Goal: Contribute content

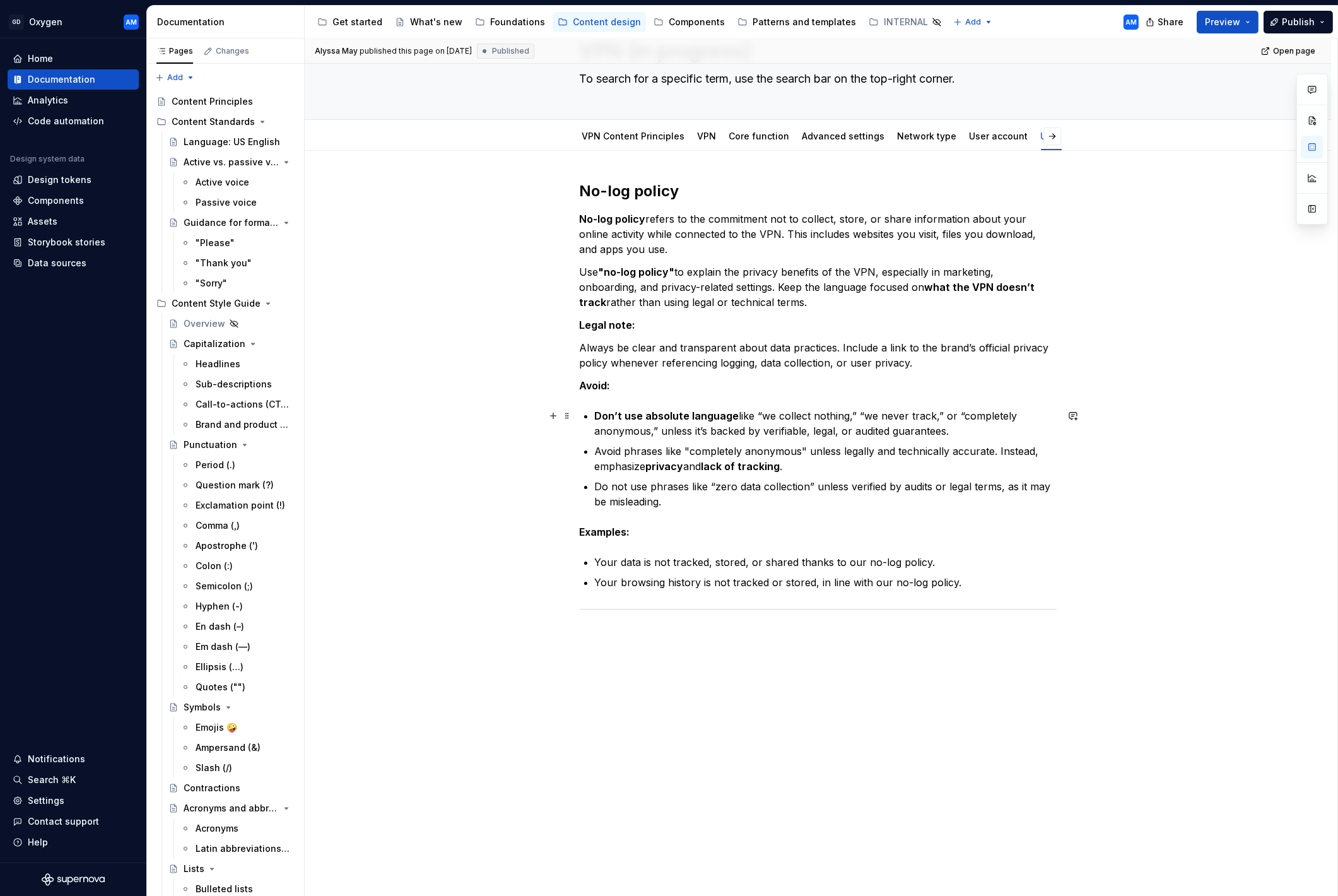
scroll to position [23, 0]
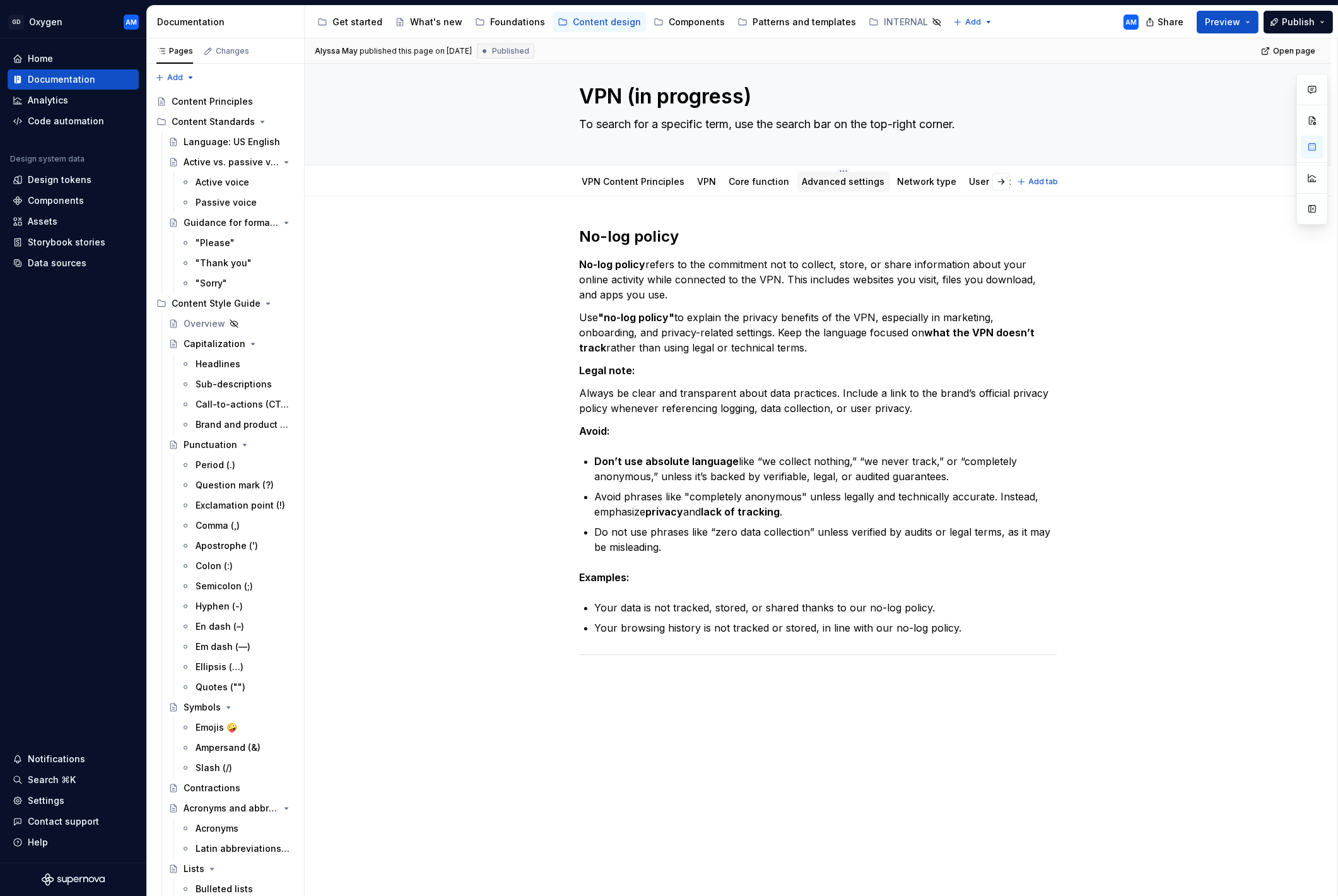
click at [757, 184] on link "Advanced settings" at bounding box center [843, 181] width 82 height 10
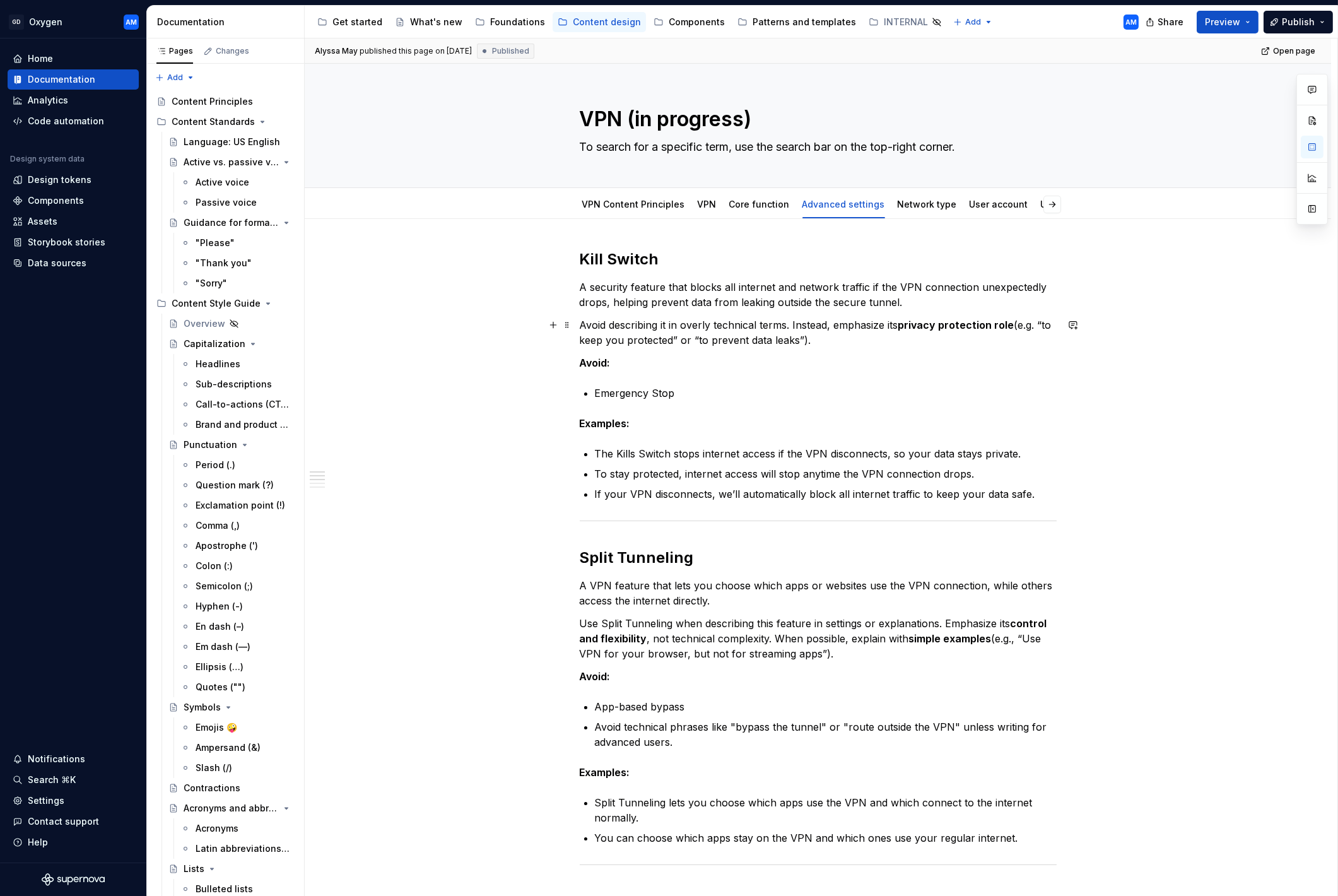
click at [687, 338] on p "Avoid describing it in overly technical terms. Instead, emphasize its privacy p…" at bounding box center [818, 332] width 477 height 30
click at [701, 386] on p "Emergency Stop" at bounding box center [825, 393] width 461 height 15
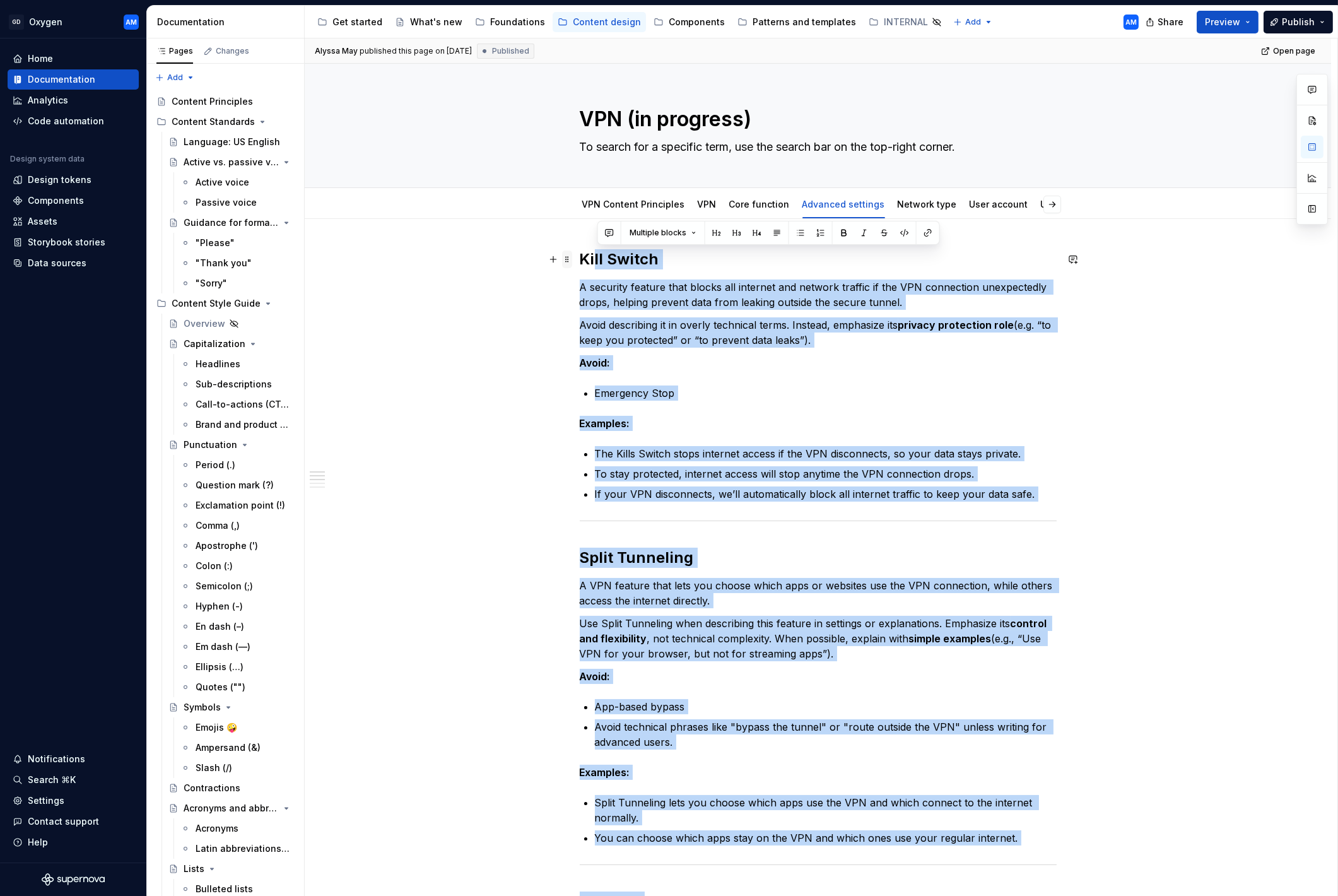
drag, startPoint x: 990, startPoint y: 575, endPoint x: 571, endPoint y: 258, distance: 525.4
click at [757, 233] on button "button" at bounding box center [864, 232] width 18 height 18
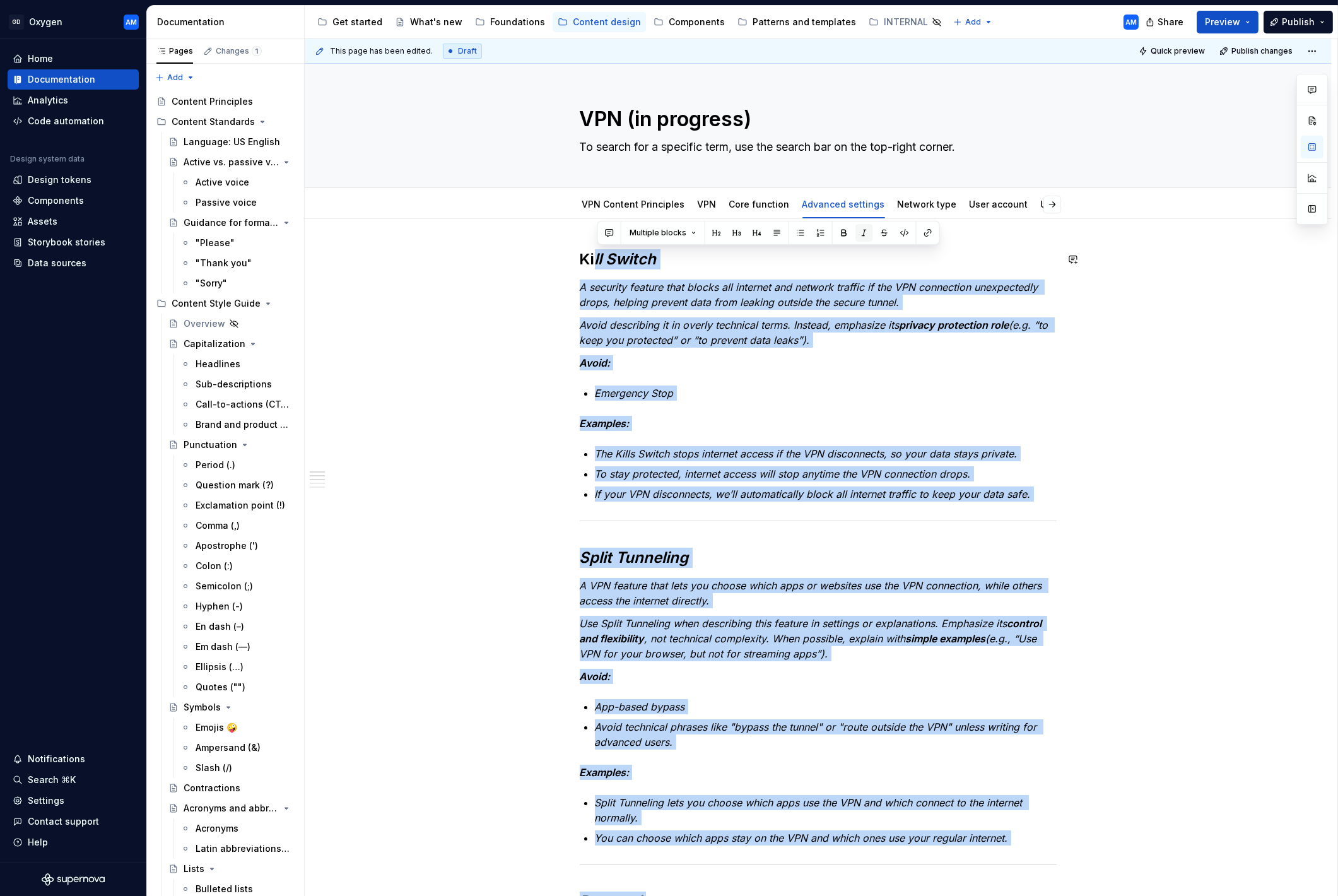
click at [757, 233] on button "button" at bounding box center [864, 232] width 18 height 18
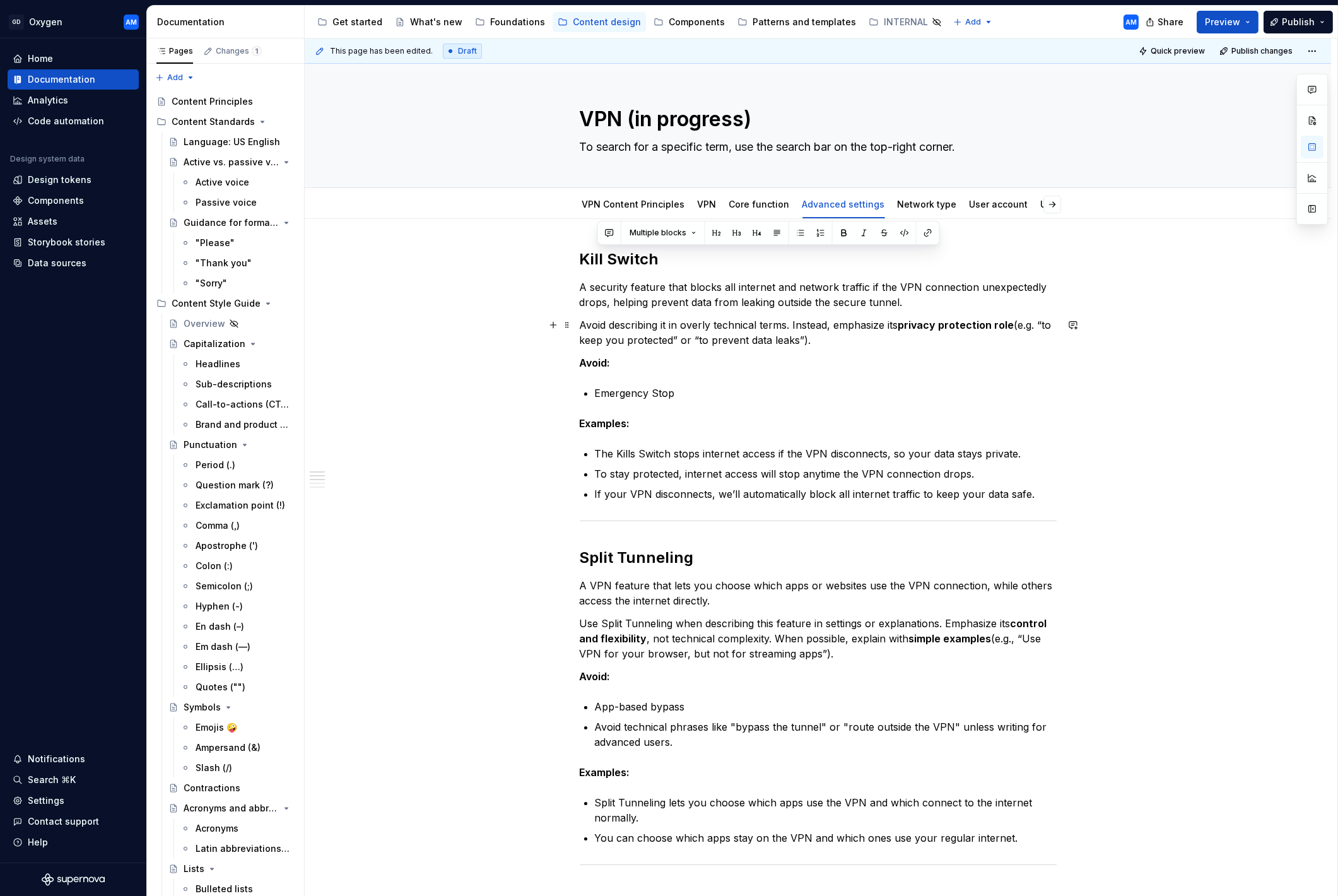
click at [755, 205] on link "Core function" at bounding box center [760, 204] width 61 height 10
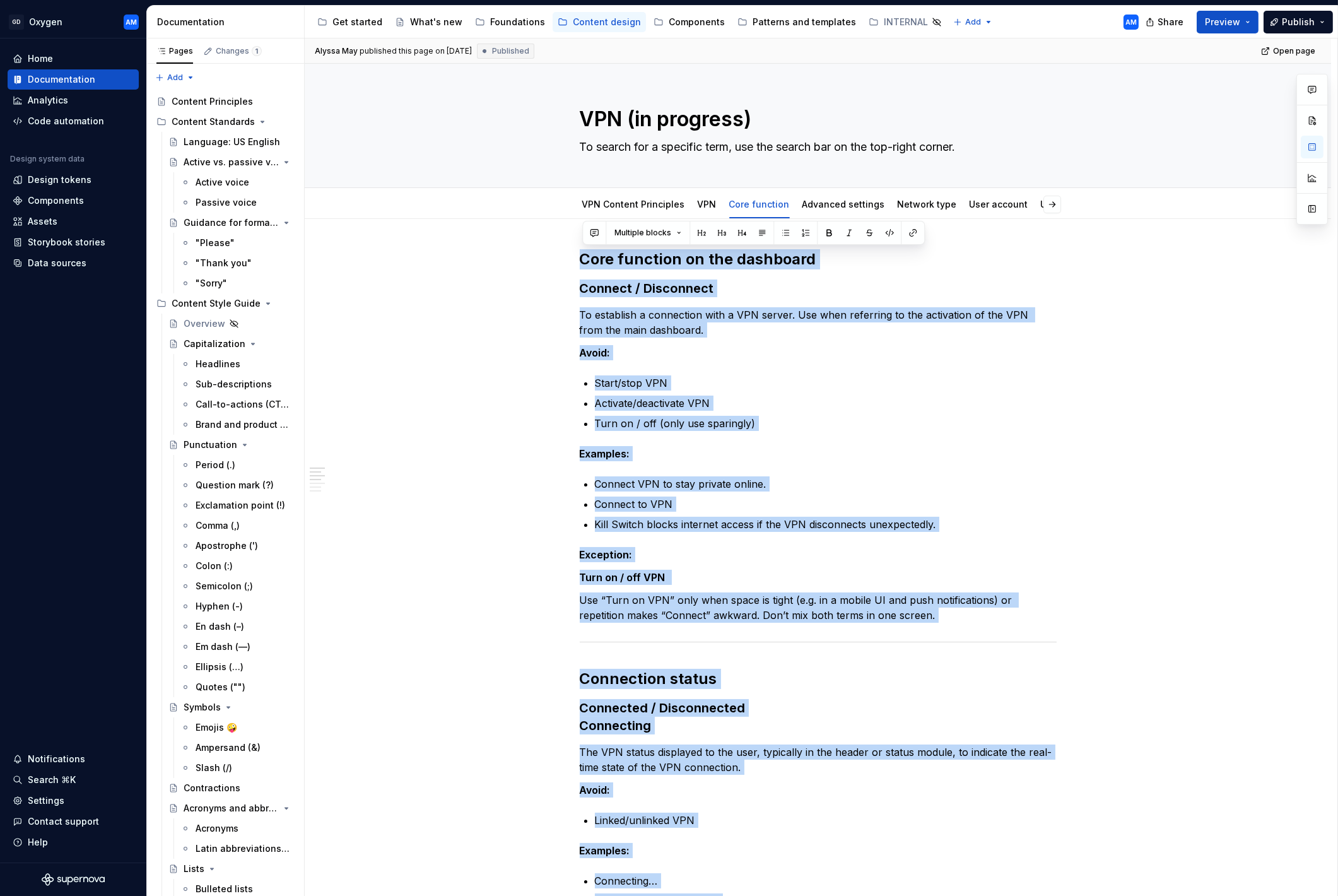
drag, startPoint x: 920, startPoint y: 597, endPoint x: 564, endPoint y: 231, distance: 510.6
click at [757, 235] on button "button" at bounding box center [849, 232] width 18 height 18
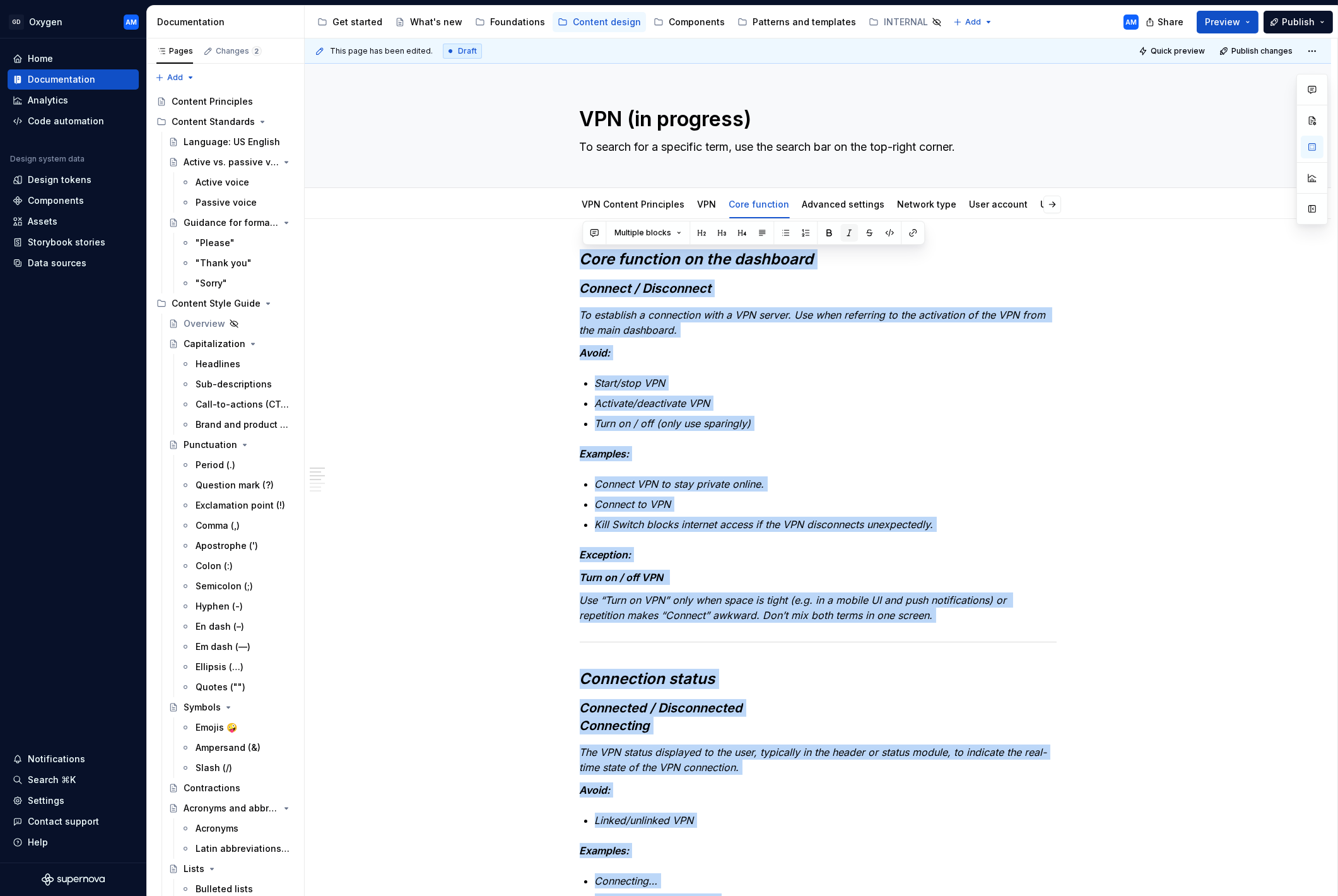
click at [757, 235] on button "button" at bounding box center [849, 232] width 18 height 18
click at [757, 206] on link "Network type" at bounding box center [928, 204] width 60 height 10
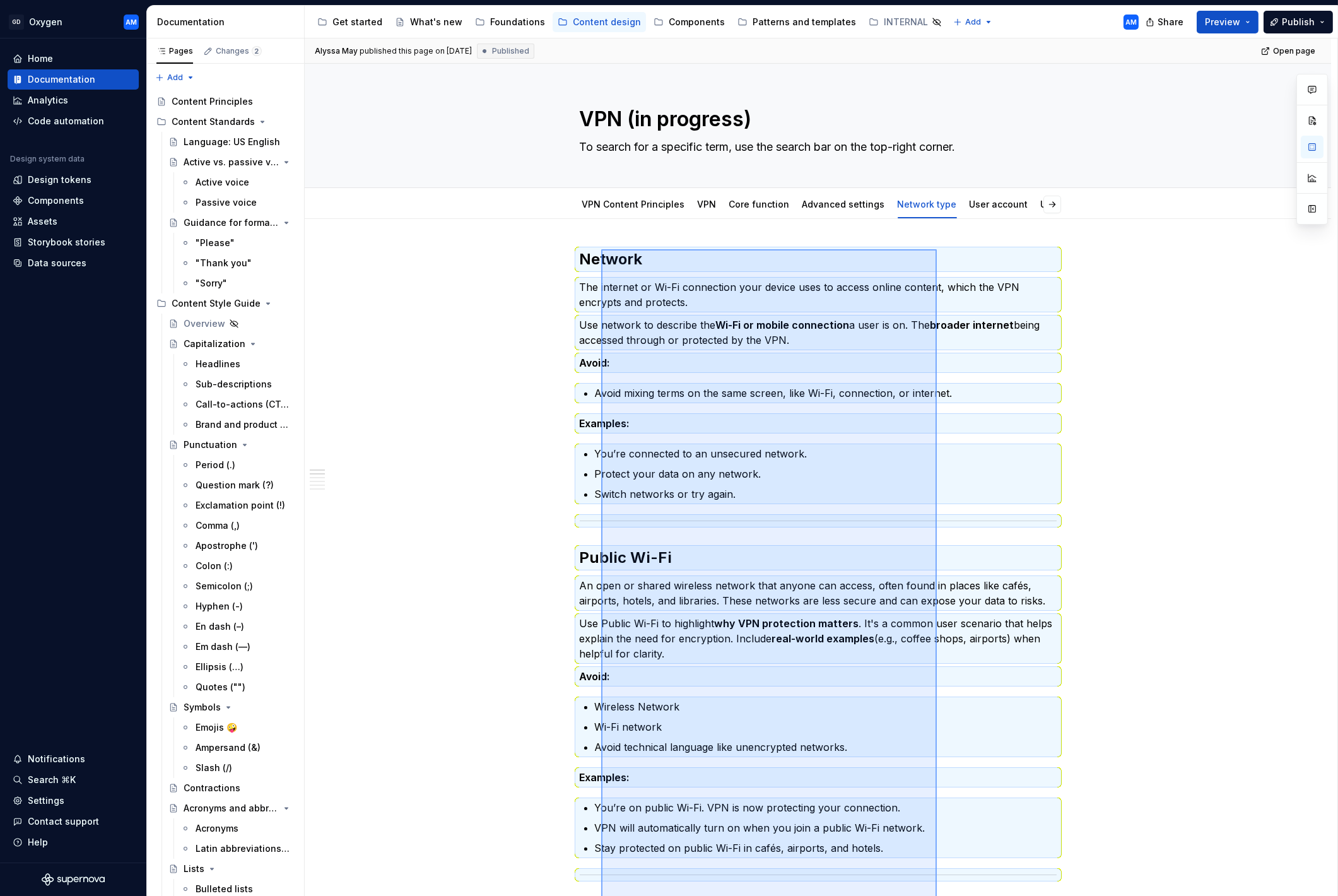
drag, startPoint x: 937, startPoint y: 647, endPoint x: 602, endPoint y: 249, distance: 520.2
click at [602, 248] on div "Alyssa May published this page on [DATE] Published Open page VPN (in progress) …" at bounding box center [822, 468] width 1033 height 858
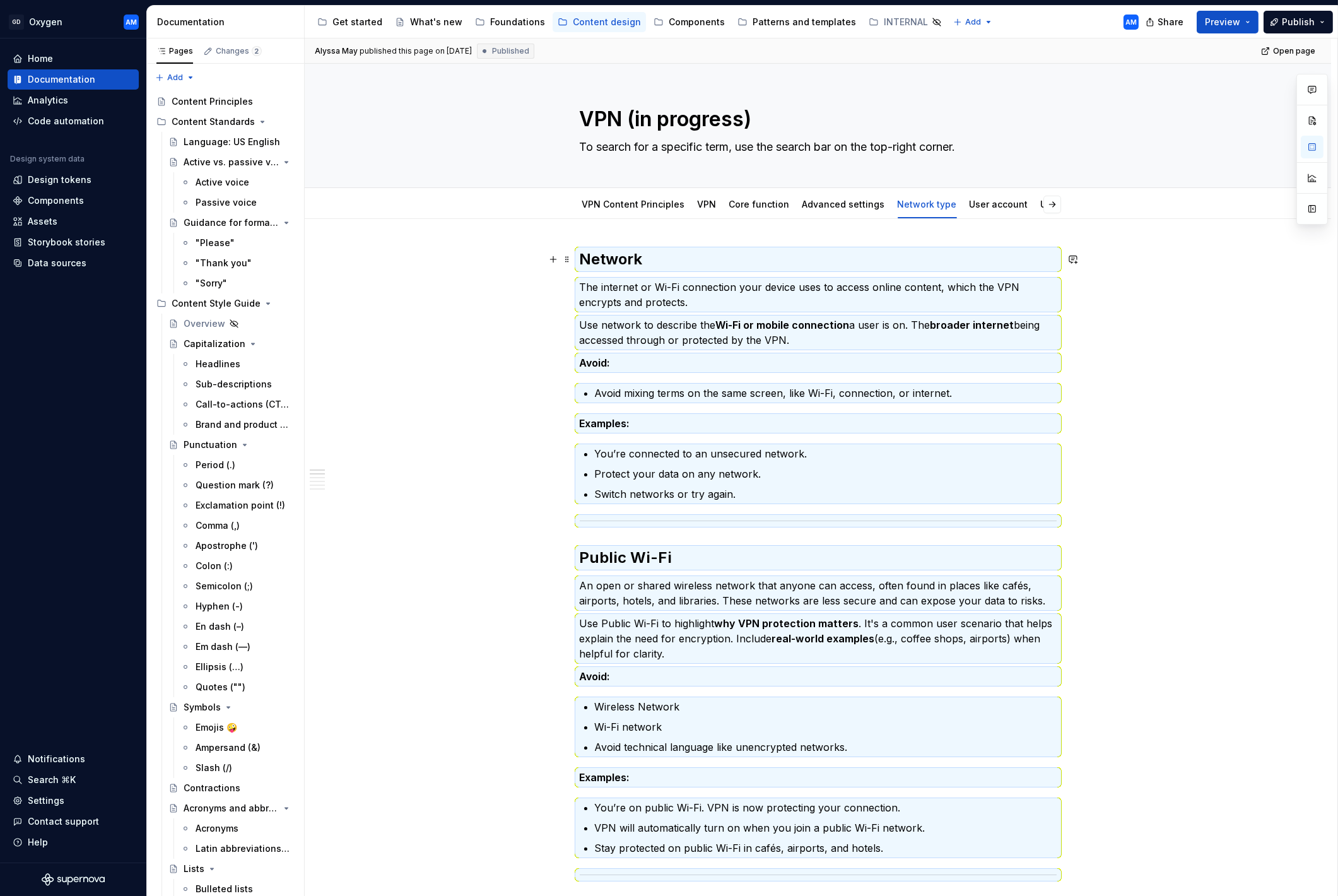
click at [739, 262] on h2 "Network" at bounding box center [818, 259] width 477 height 20
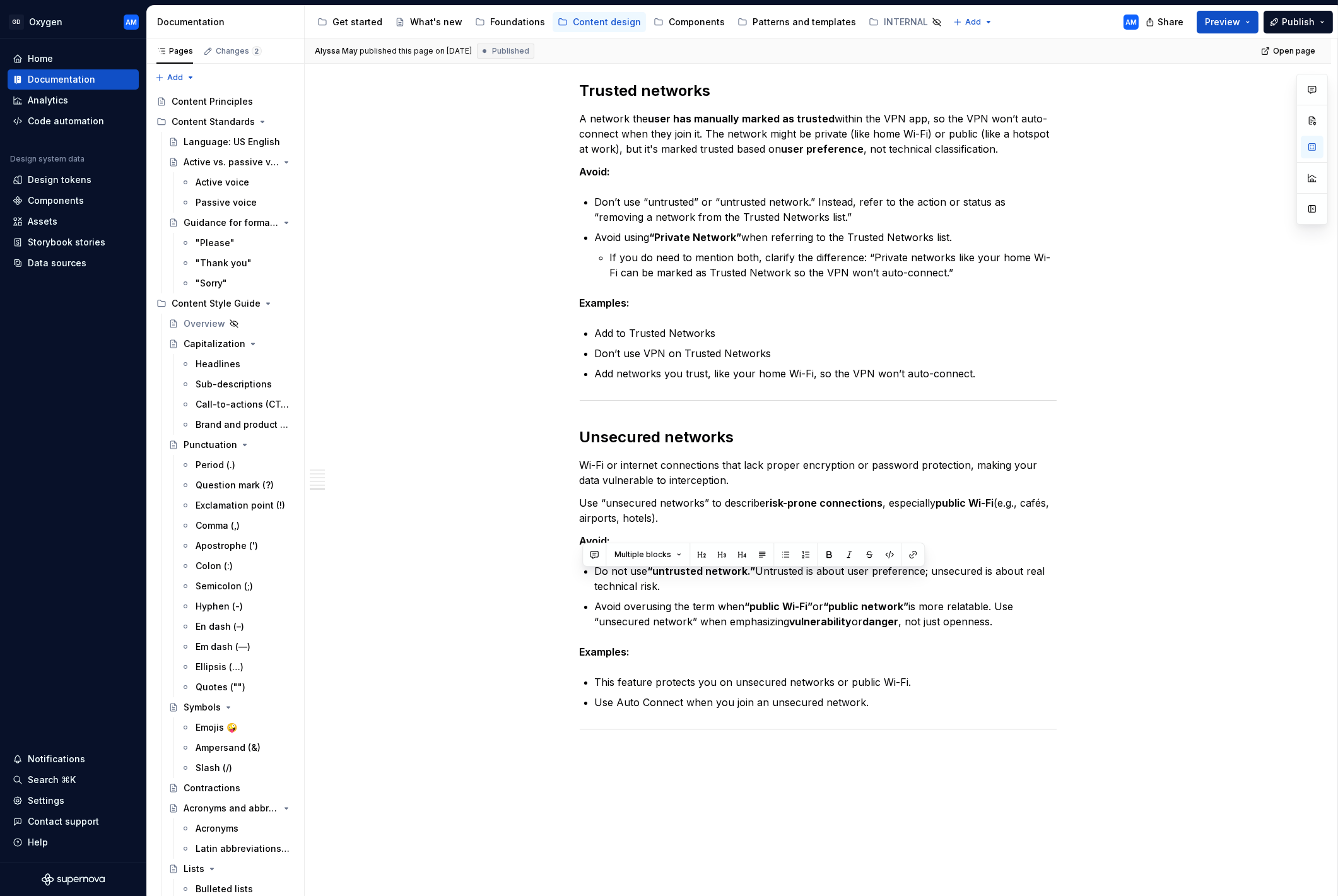
scroll to position [1592, 0]
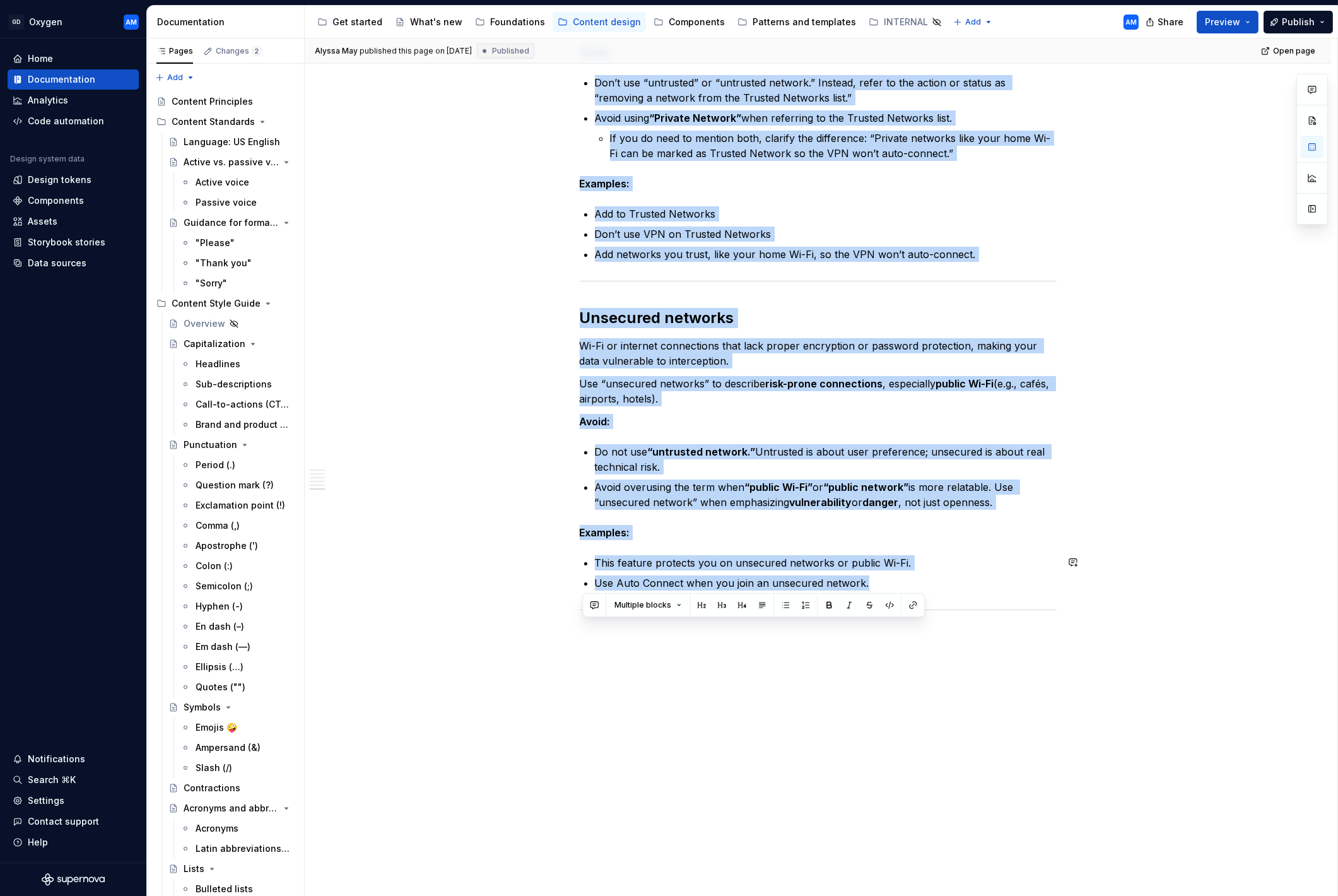
drag, startPoint x: 588, startPoint y: 262, endPoint x: 1048, endPoint y: 591, distance: 565.5
click at [757, 461] on button "button" at bounding box center [849, 604] width 18 height 18
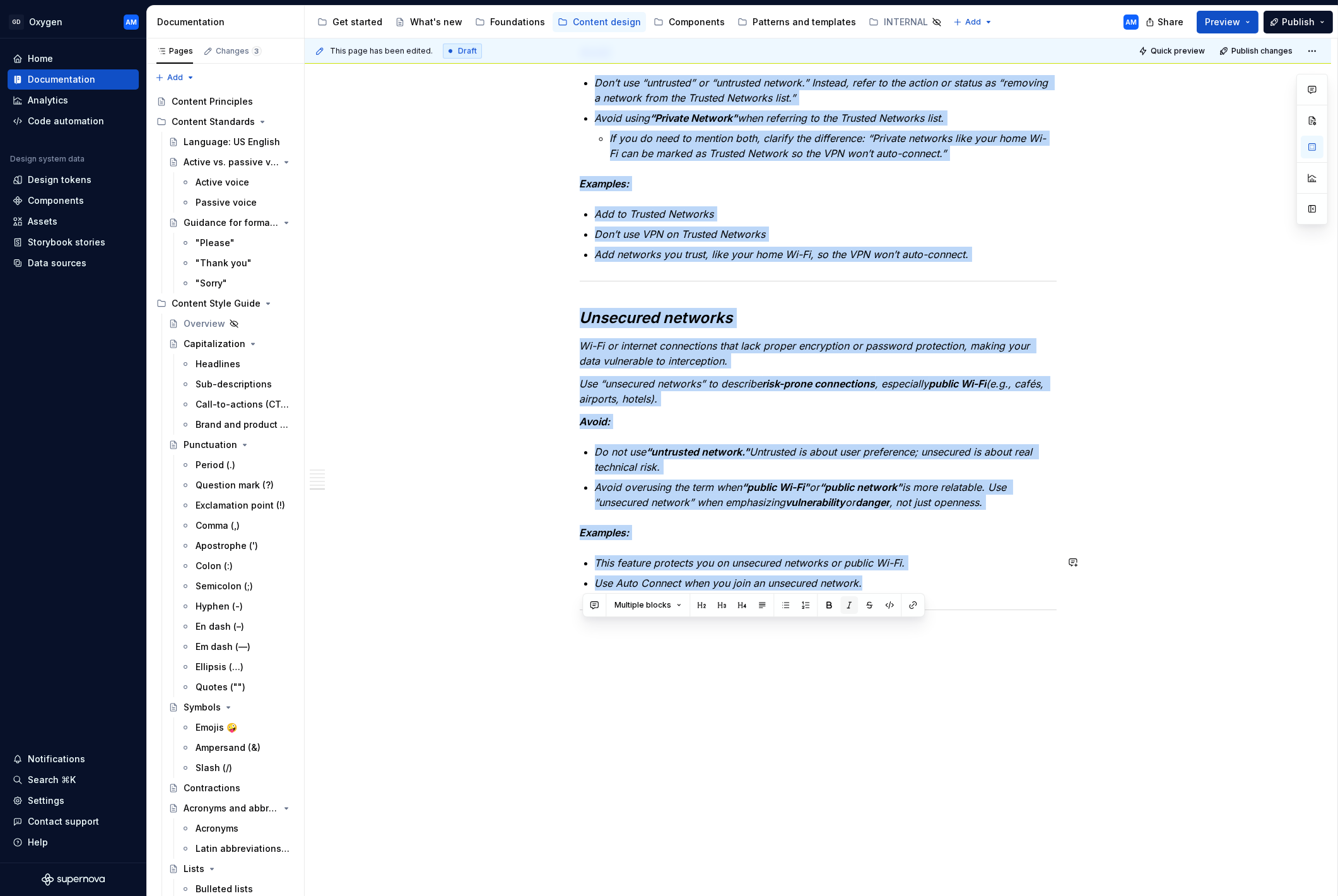
click at [757, 461] on button "button" at bounding box center [849, 604] width 18 height 18
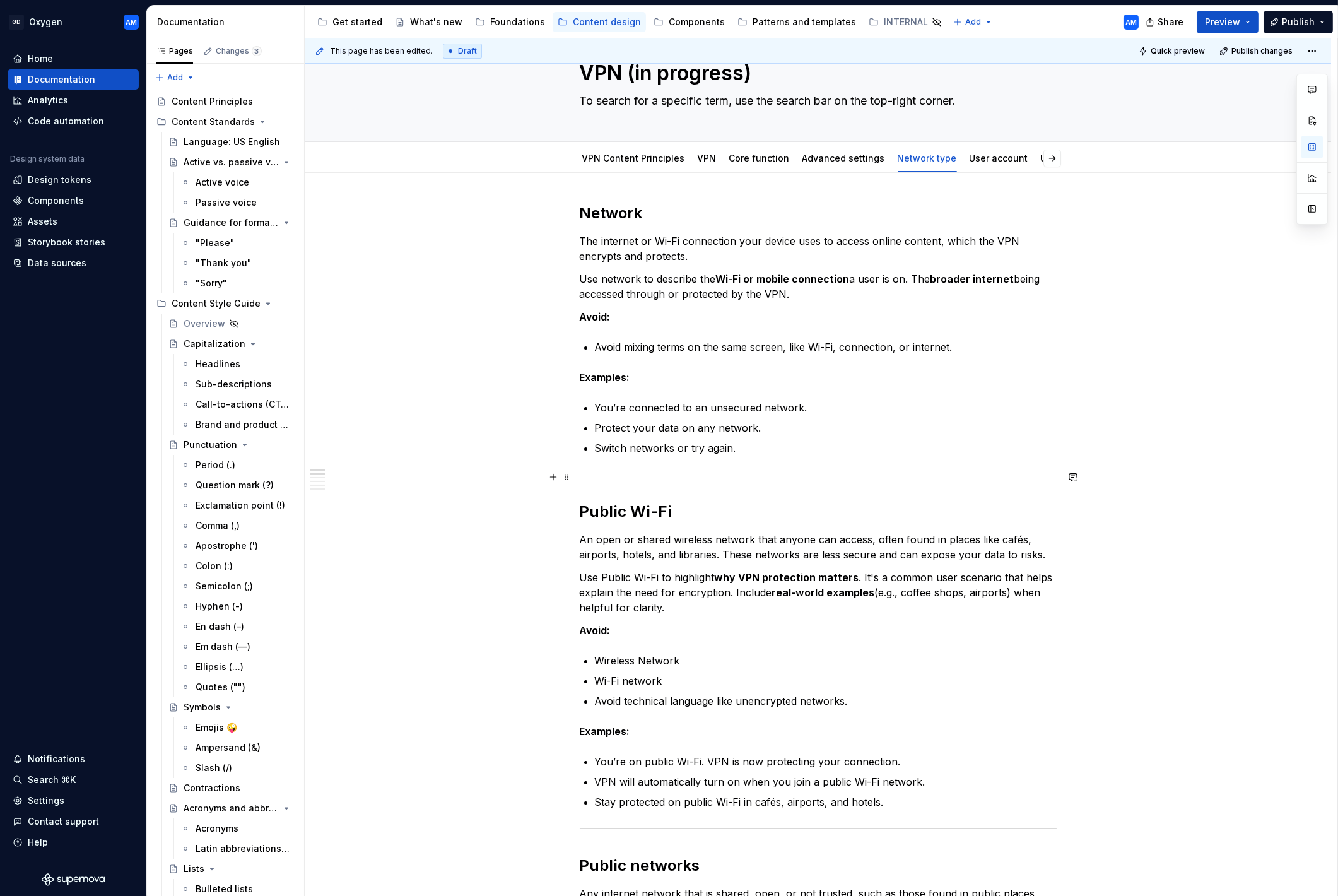
scroll to position [0, 0]
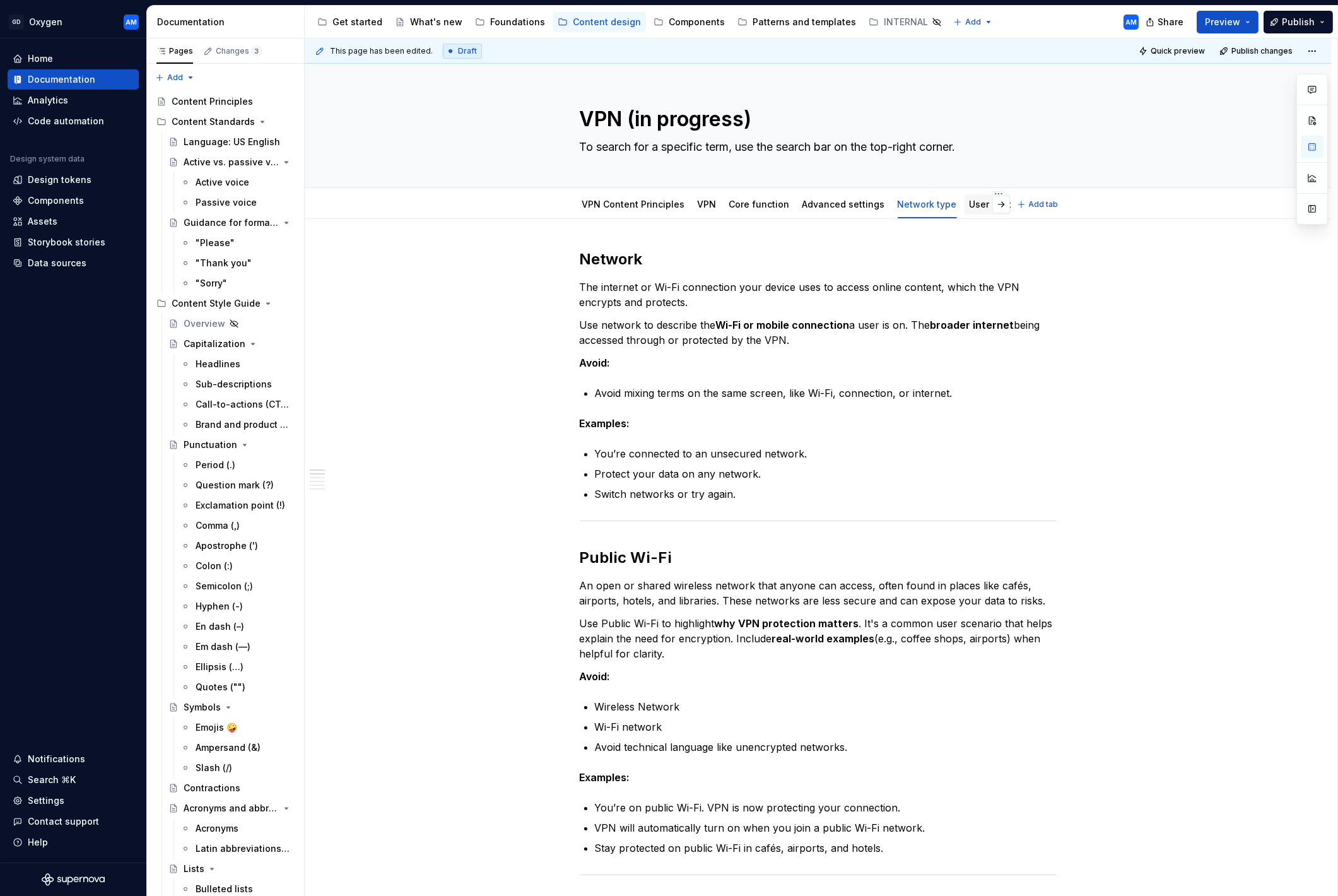
click at [757, 206] on link "User account" at bounding box center [1000, 204] width 59 height 10
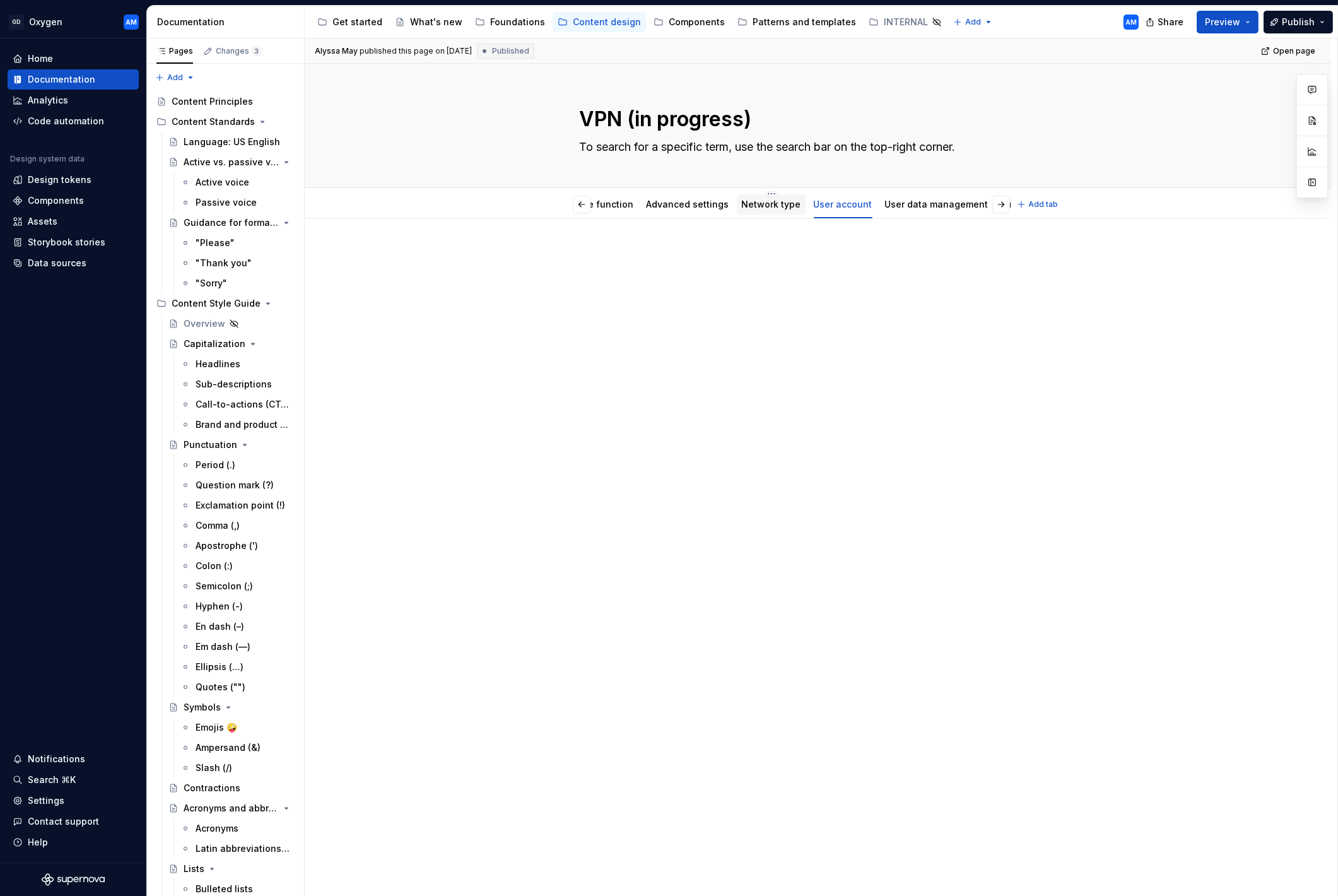
scroll to position [0, 177]
click at [757, 208] on link "User data management" at bounding box center [915, 204] width 103 height 10
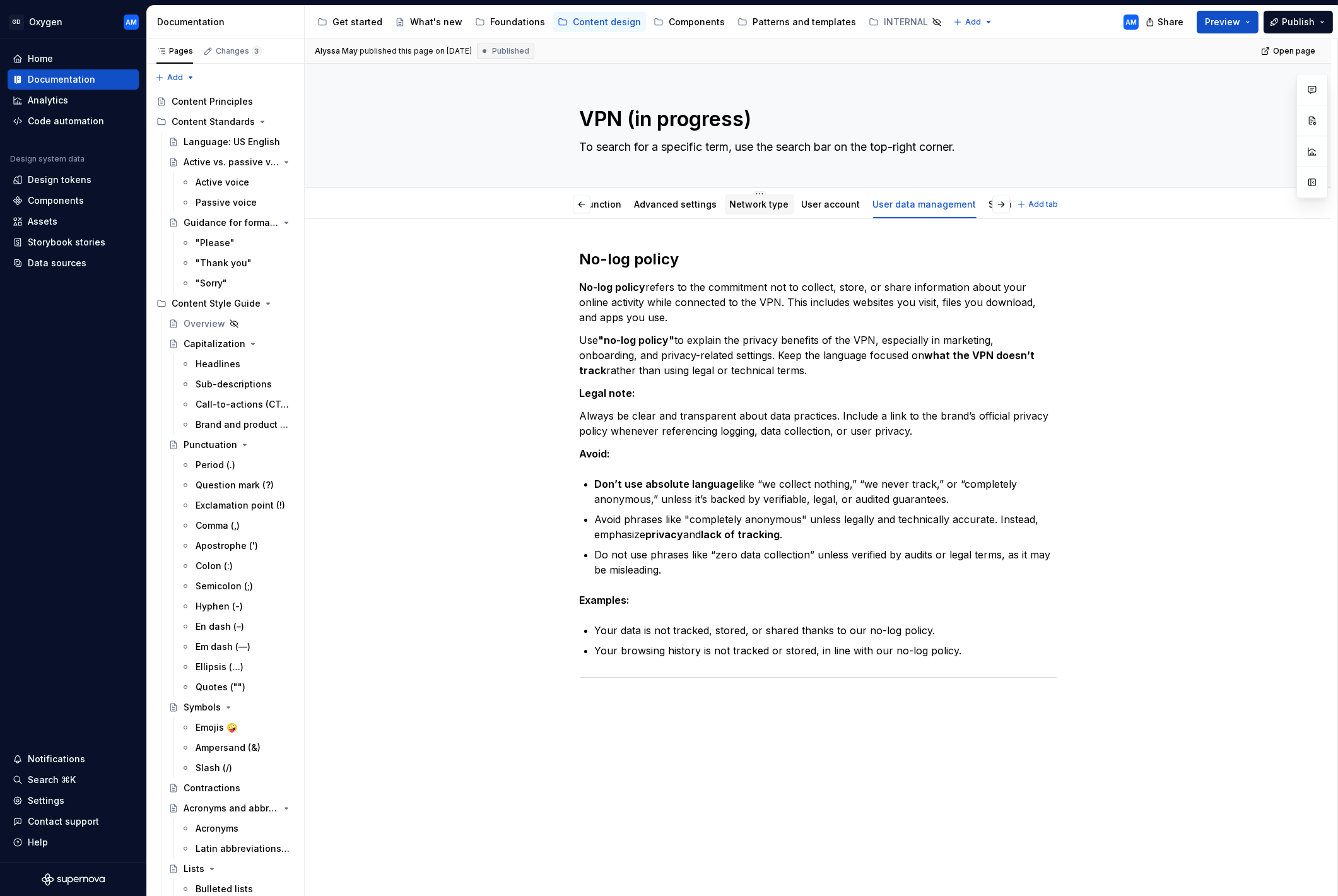
scroll to position [0, 177]
click at [757, 205] on link "Streaming" at bounding box center [1002, 204] width 45 height 10
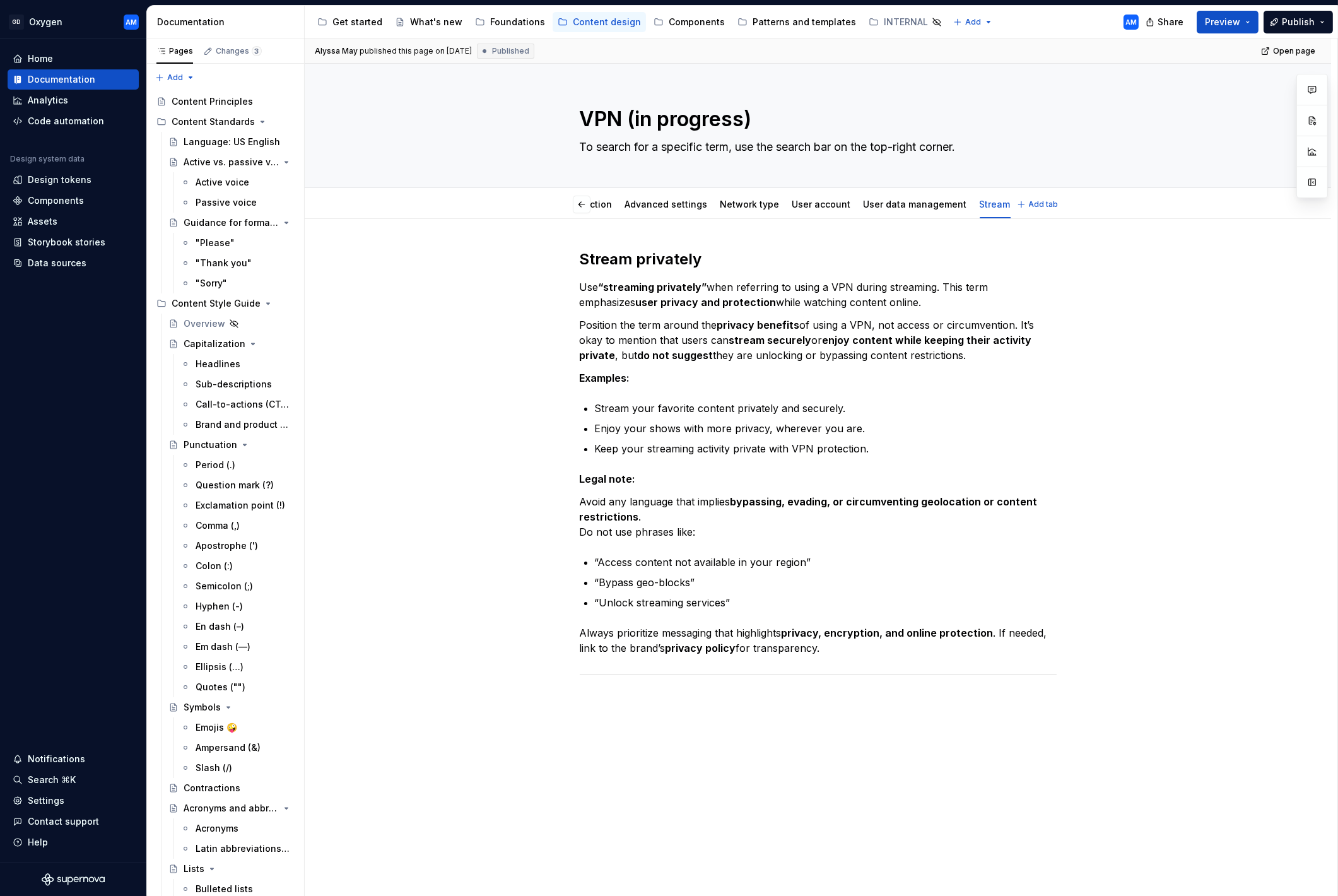
scroll to position [0, 128]
click at [757, 16] on span "Publish" at bounding box center [1298, 22] width 33 height 12
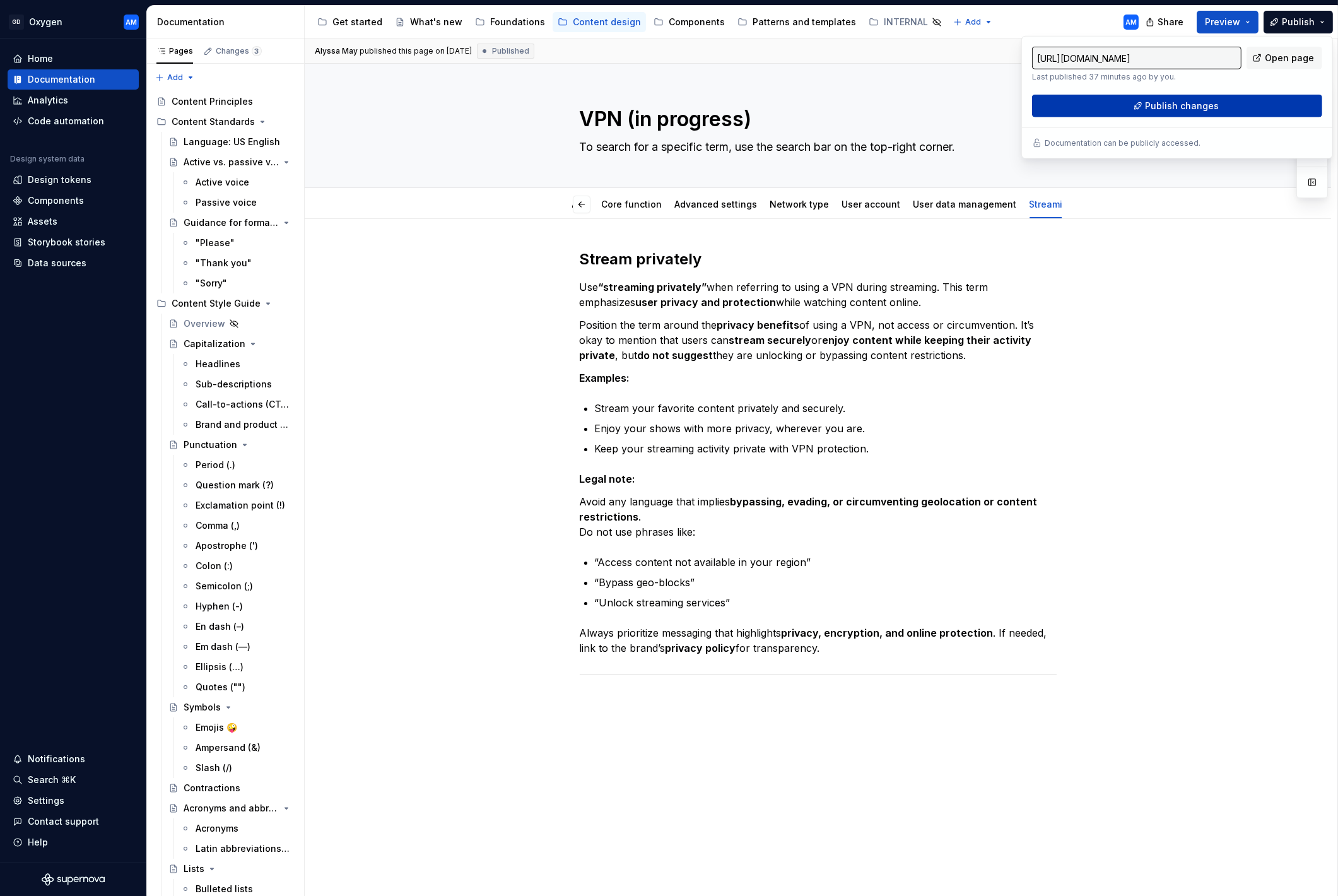
click at [757, 110] on span "Publish changes" at bounding box center [1183, 105] width 74 height 12
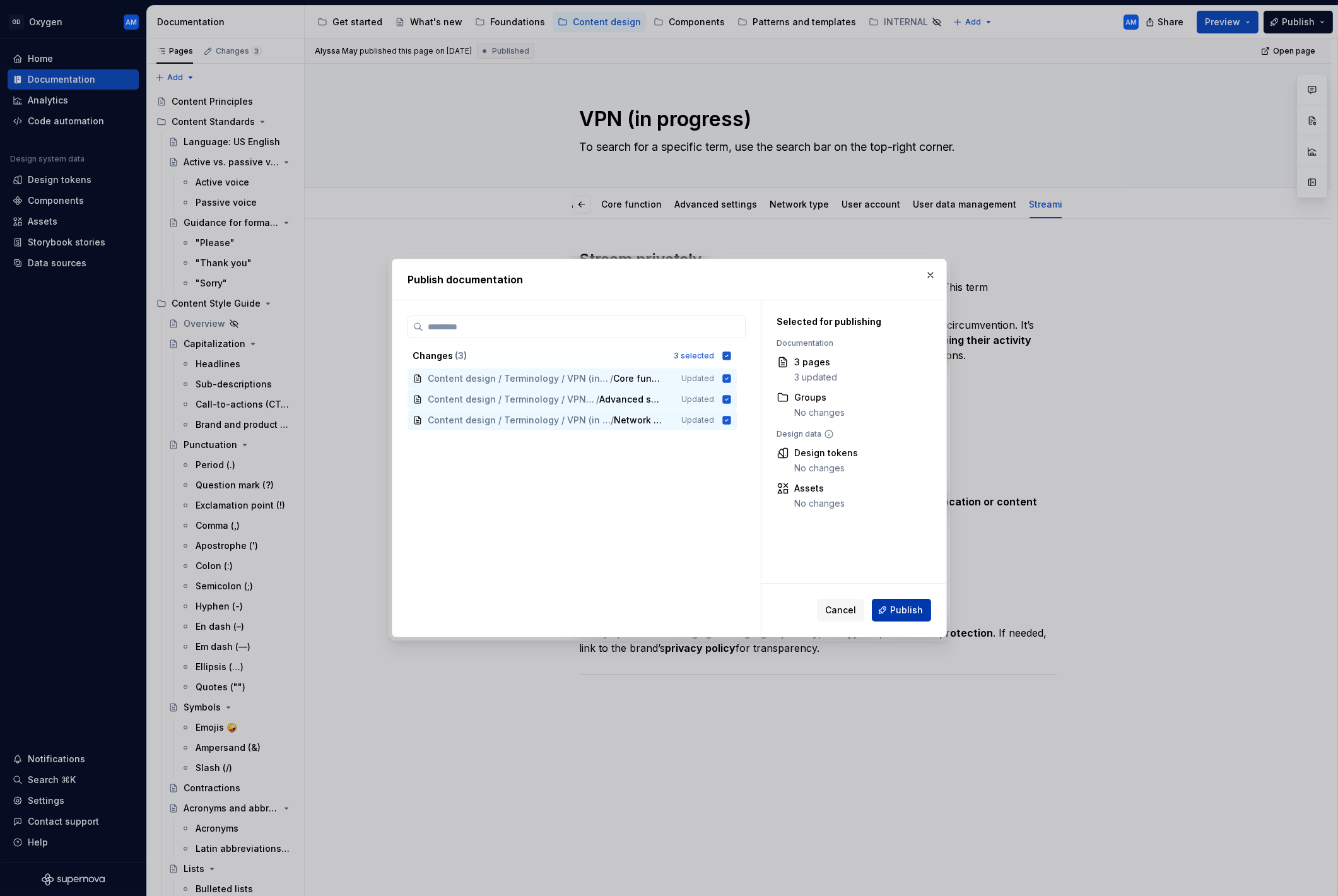
click at [757, 461] on span "Publish" at bounding box center [907, 609] width 33 height 12
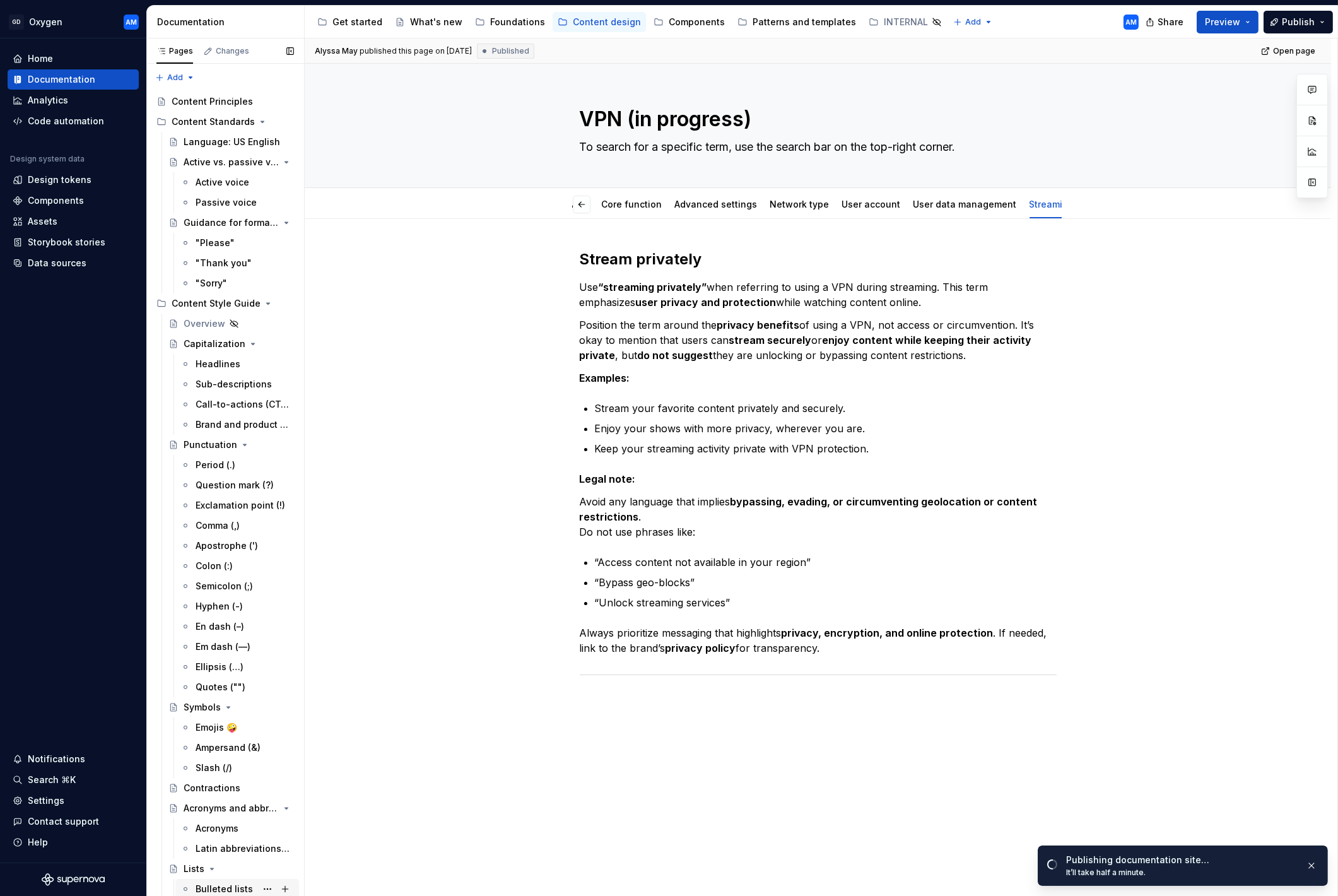
type textarea "*"
